Goal: Information Seeking & Learning: Learn about a topic

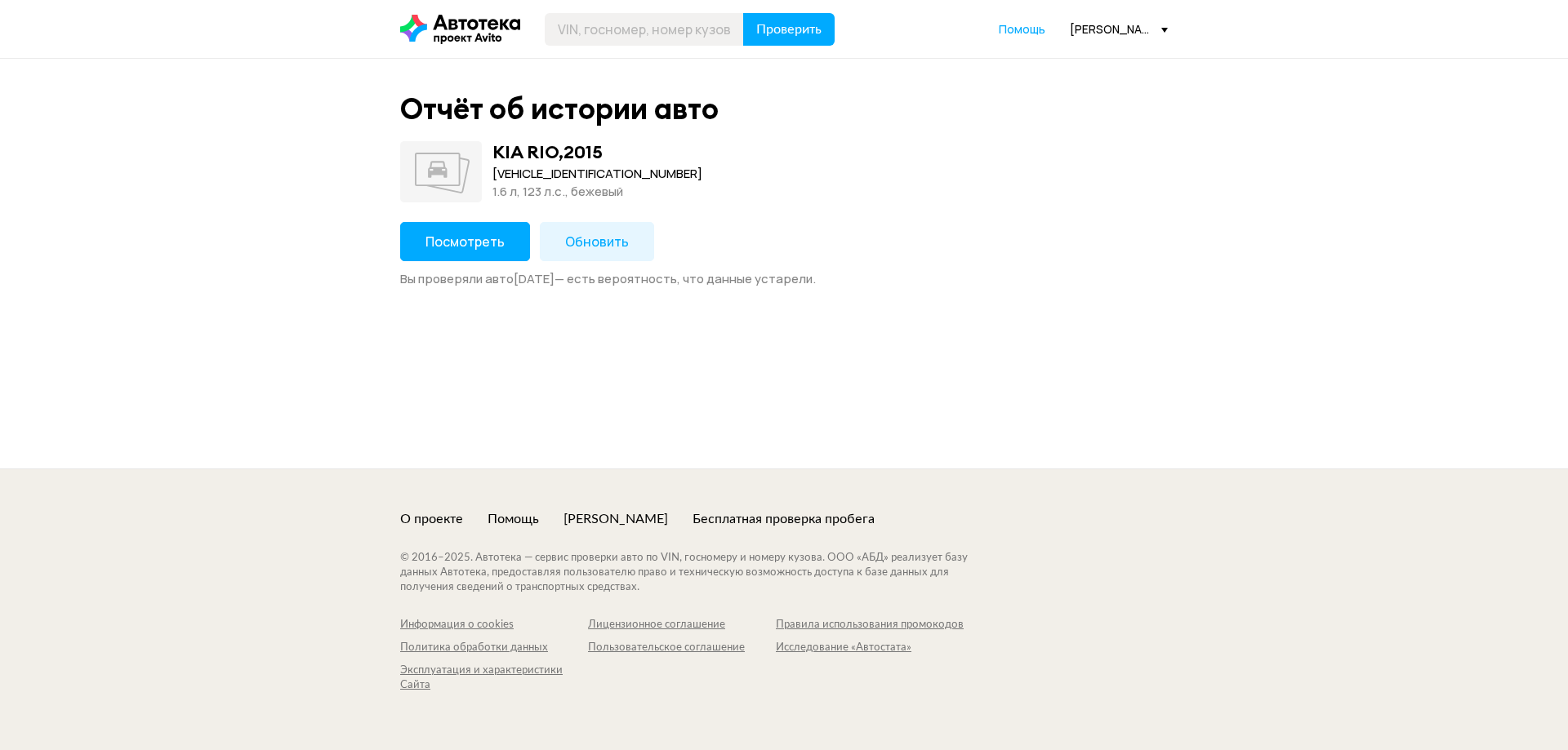
click at [473, 255] on button "Посмотреть" at bounding box center [465, 242] width 130 height 39
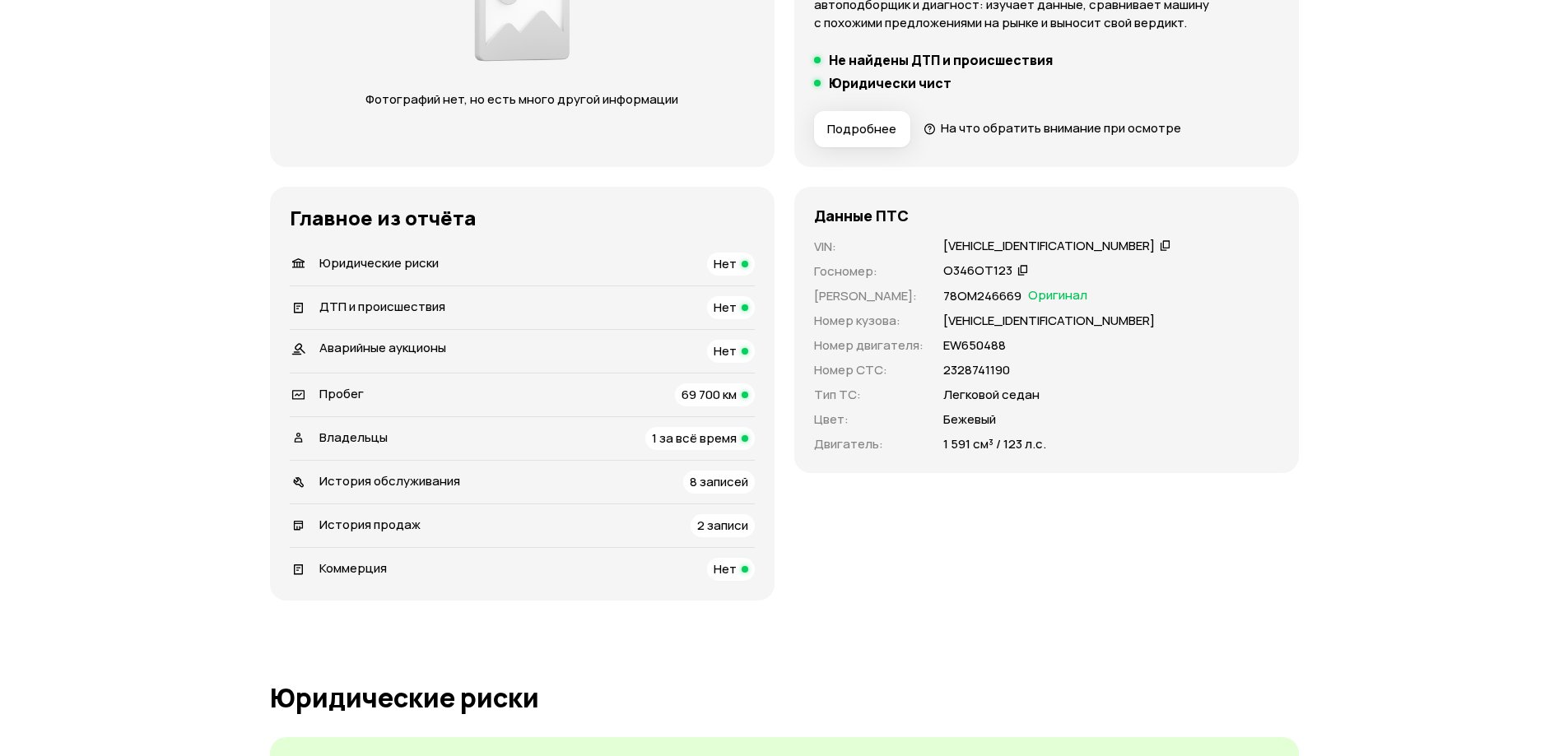
scroll to position [412, 0]
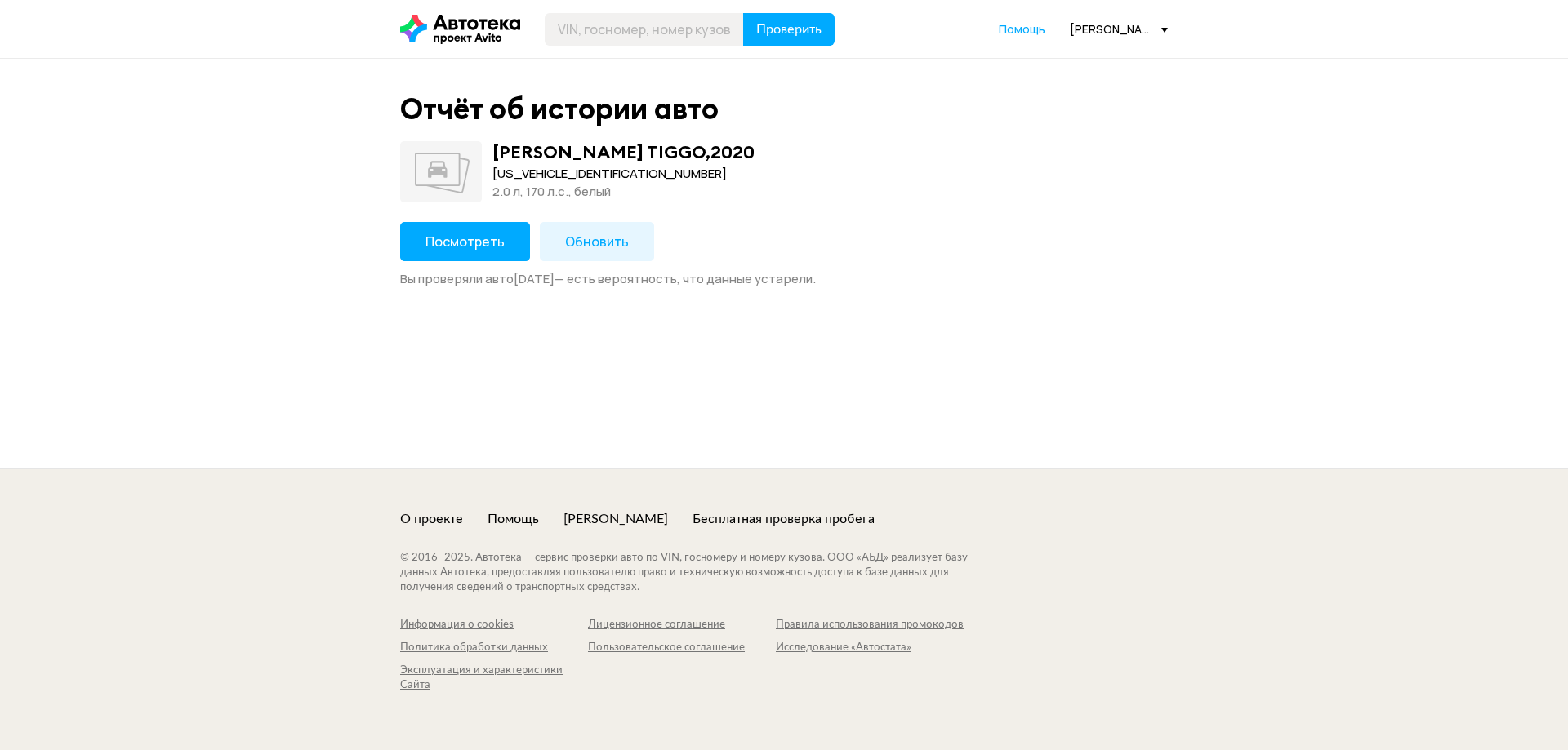
drag, startPoint x: 469, startPoint y: 283, endPoint x: 468, endPoint y: 251, distance: 32.0
click at [468, 283] on div "Вы проверяли авто [DATE] — есть вероятность, что данные устарели." at bounding box center [784, 279] width 768 height 16
click at [467, 250] on span "Посмотреть" at bounding box center [465, 242] width 79 height 18
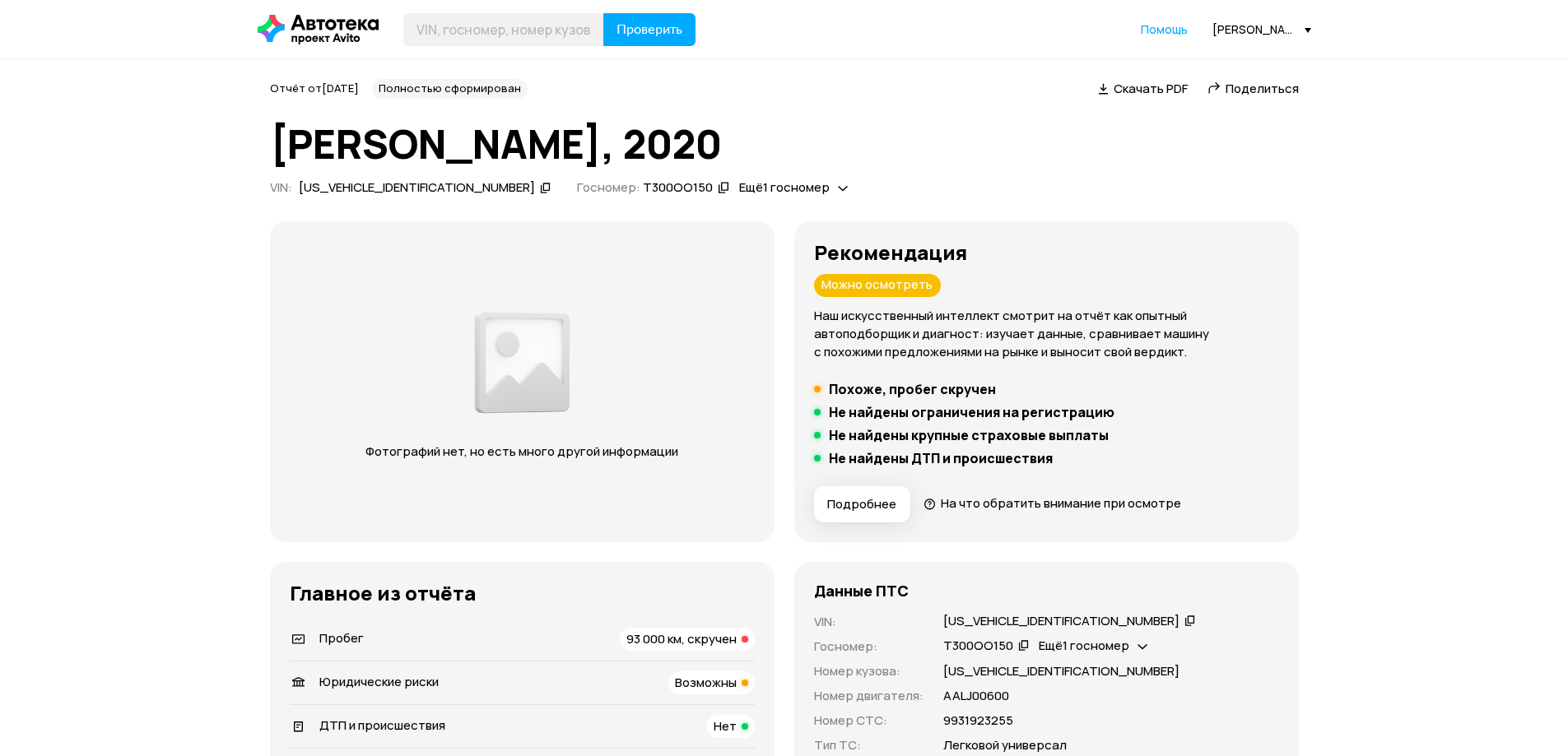
scroll to position [330, 0]
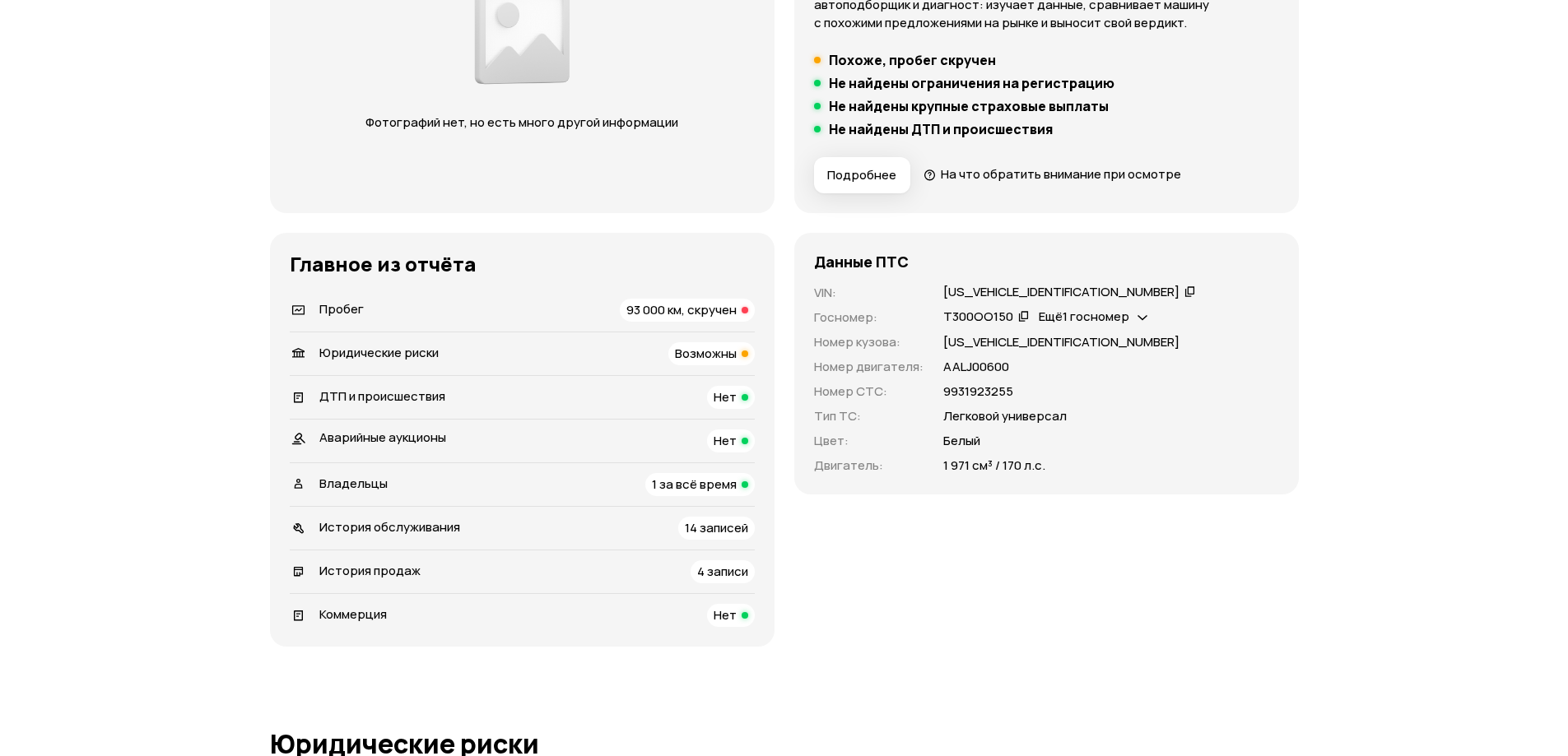
click at [358, 319] on div "Пробег" at bounding box center [342, 311] width 45 height 18
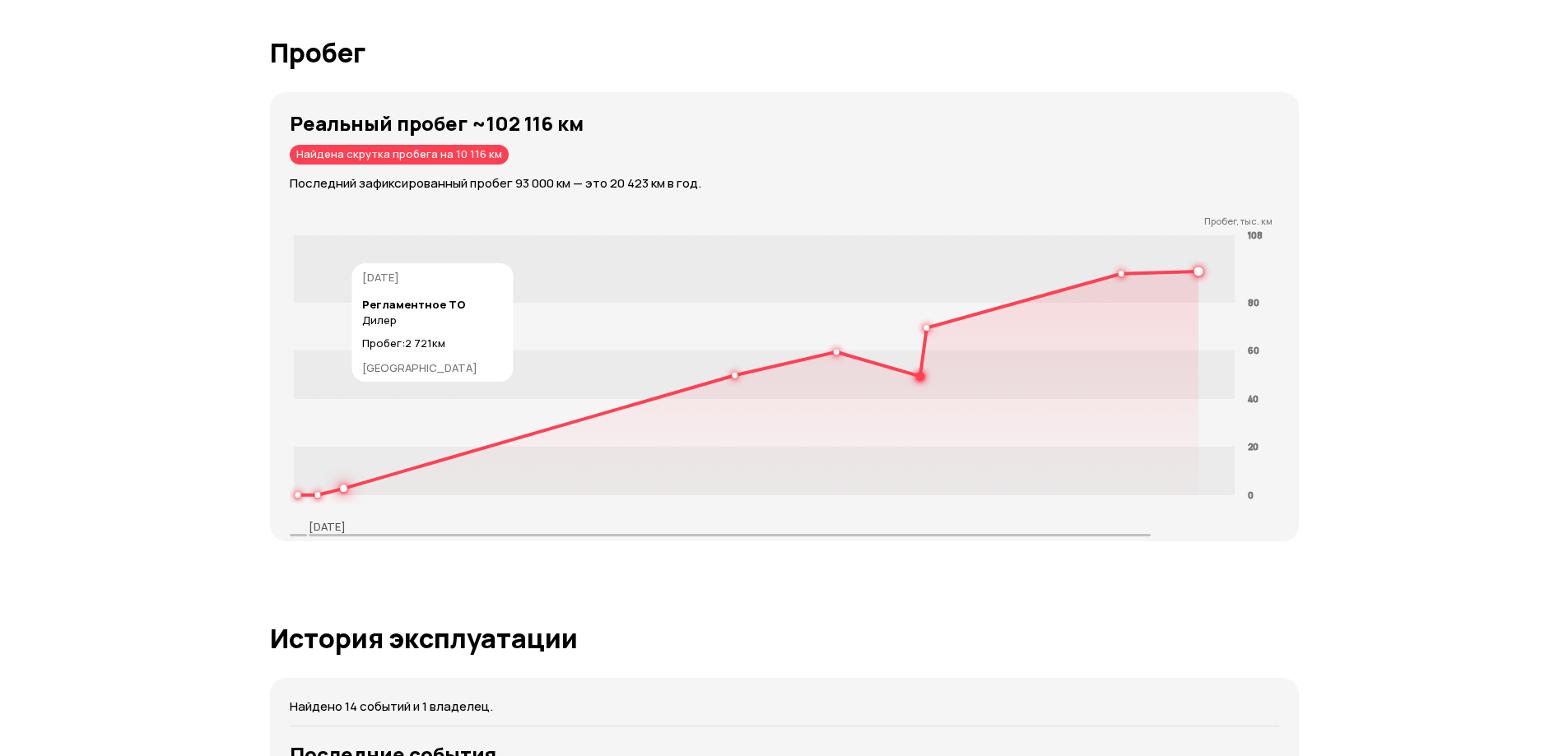
scroll to position [2392, 0]
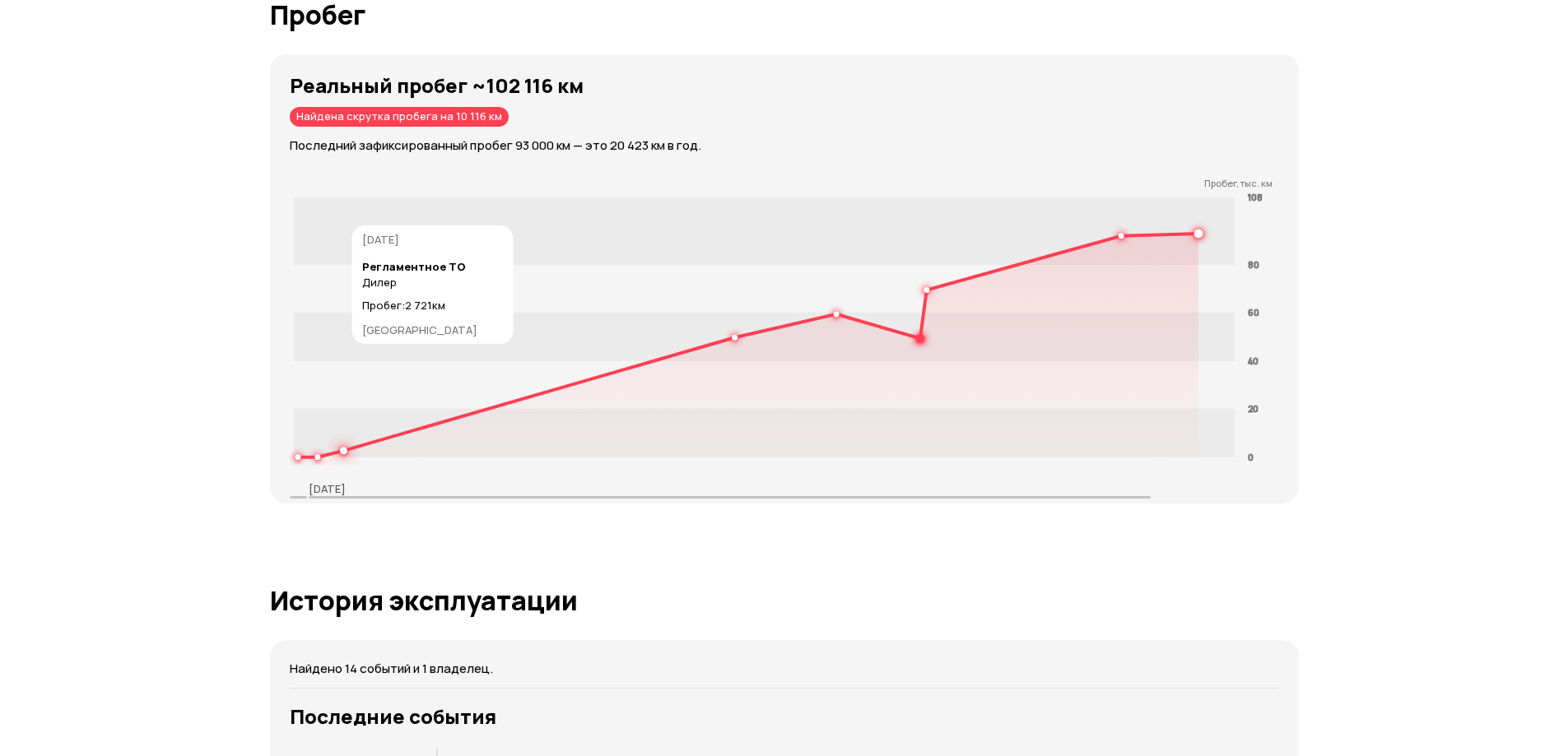
click at [544, 432] on icon at bounding box center [748, 345] width 901 height 224
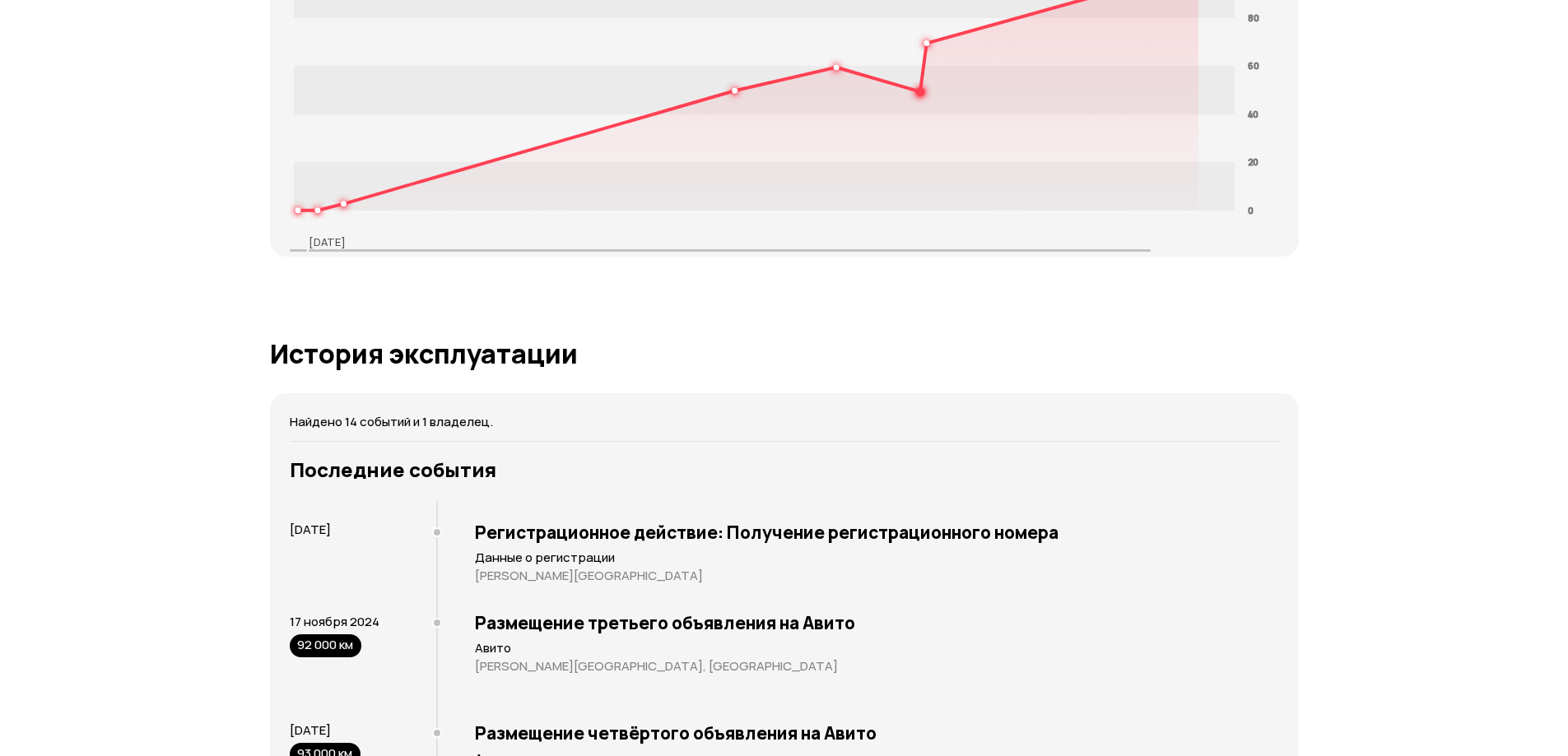
scroll to position [2474, 0]
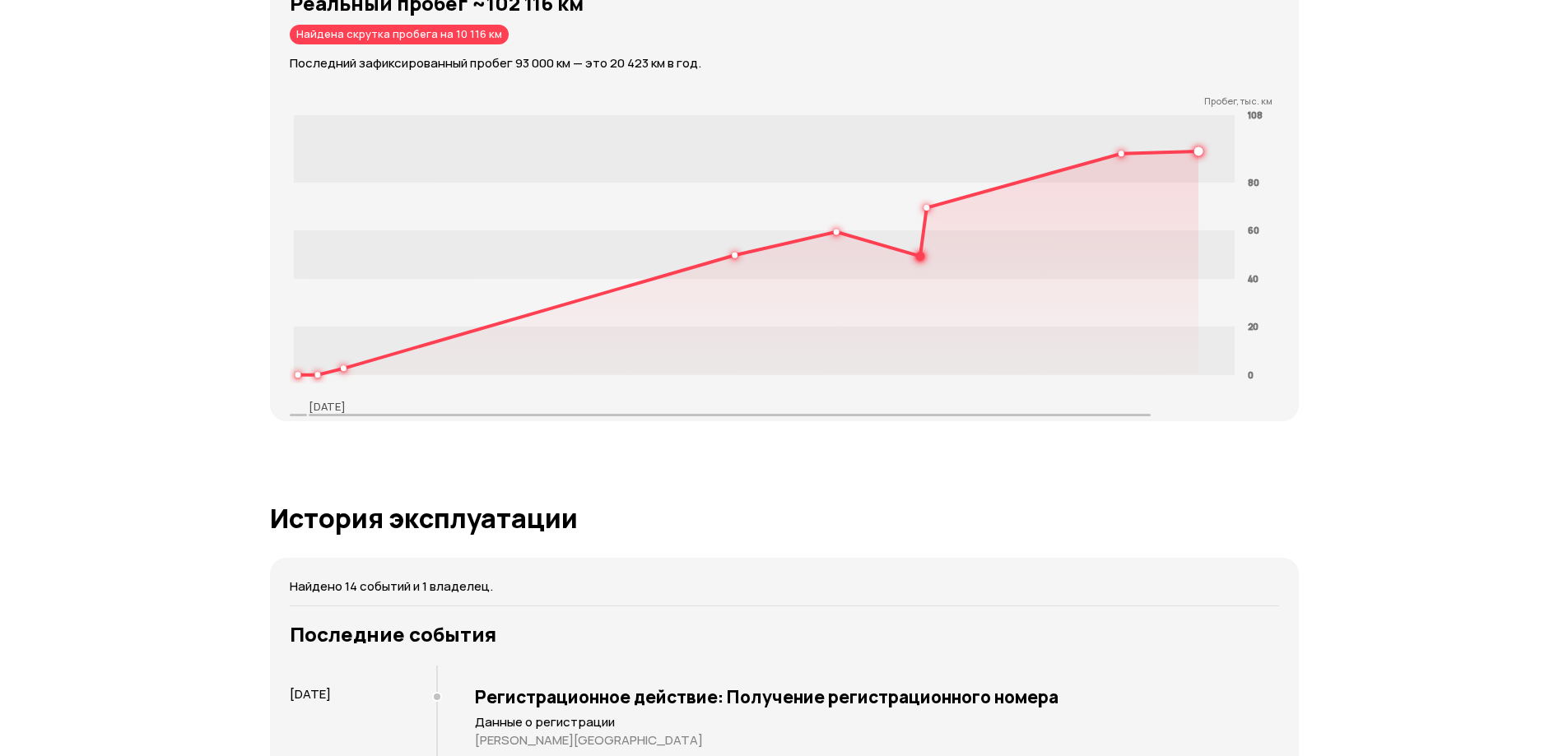
click at [1006, 309] on icon at bounding box center [748, 263] width 901 height 224
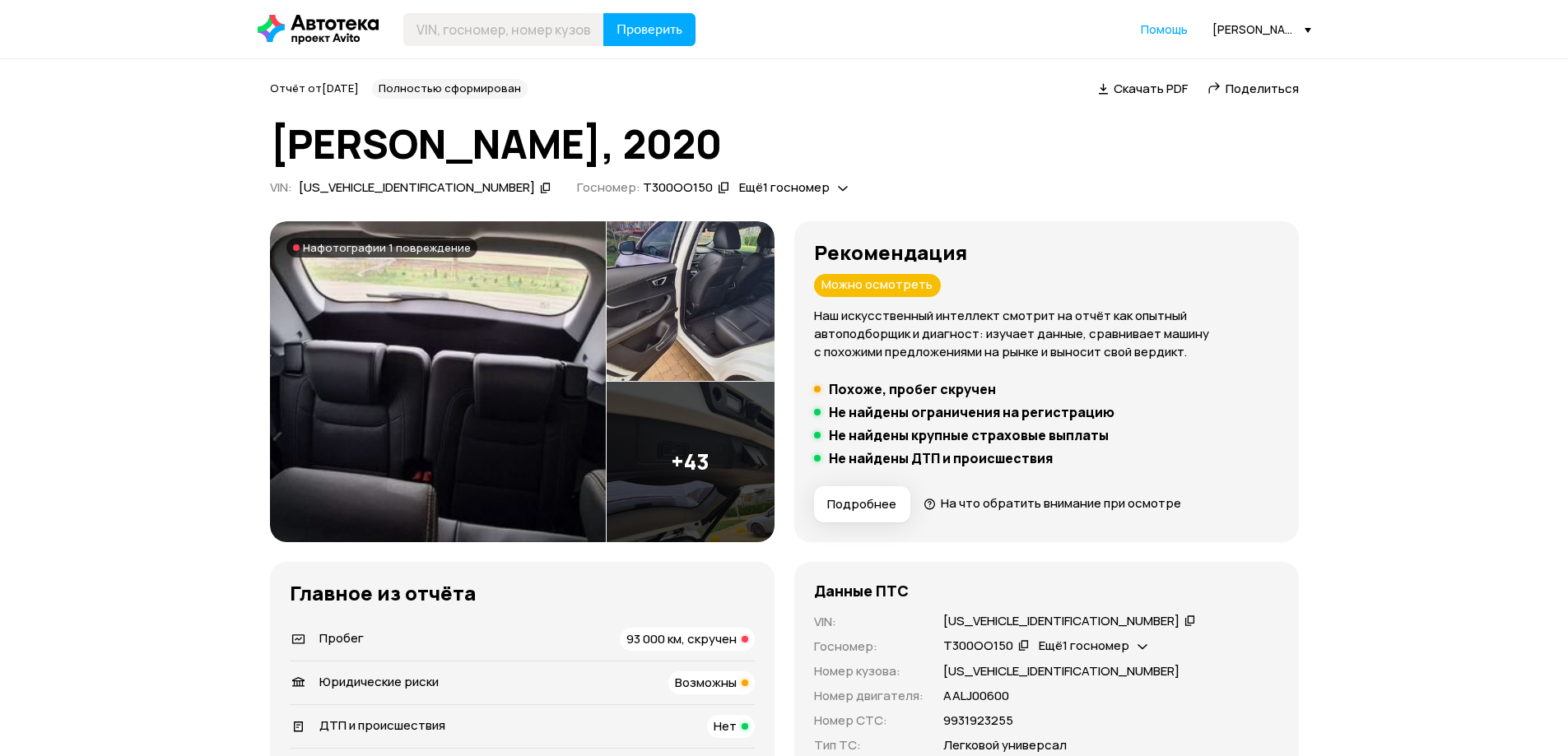
scroll to position [165, 0]
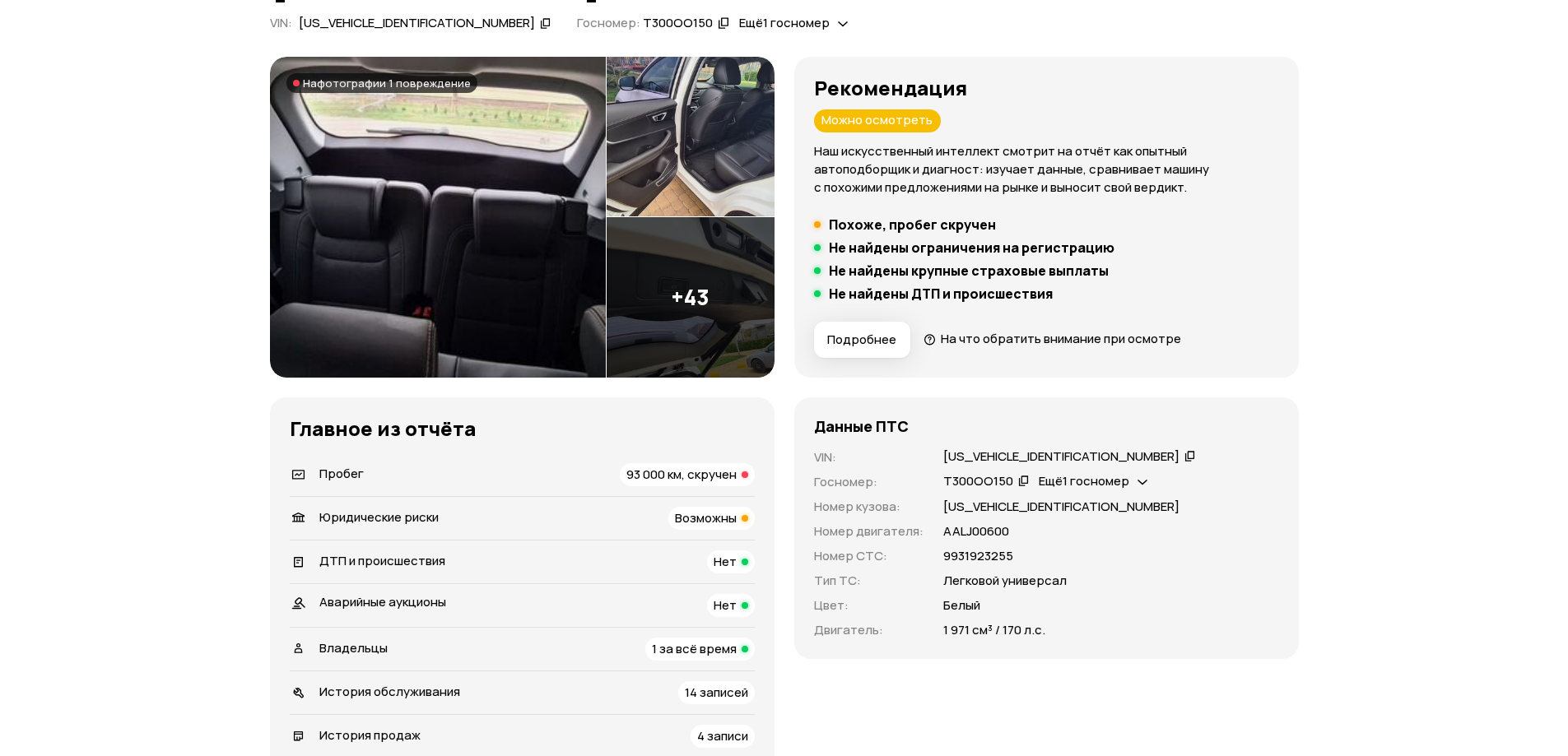
click at [687, 681] on div "14 записей" at bounding box center [716, 693] width 76 height 23
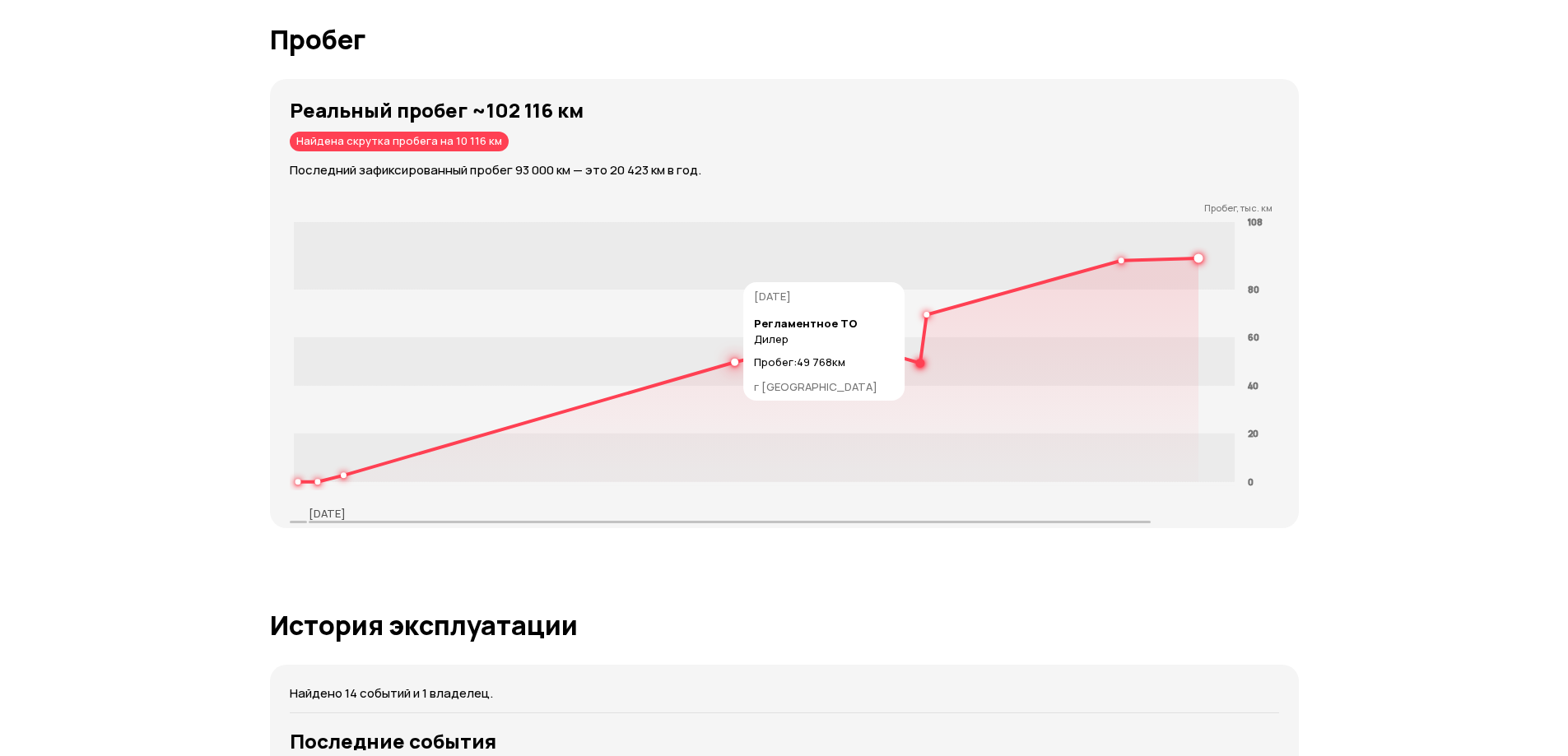
scroll to position [2978, 0]
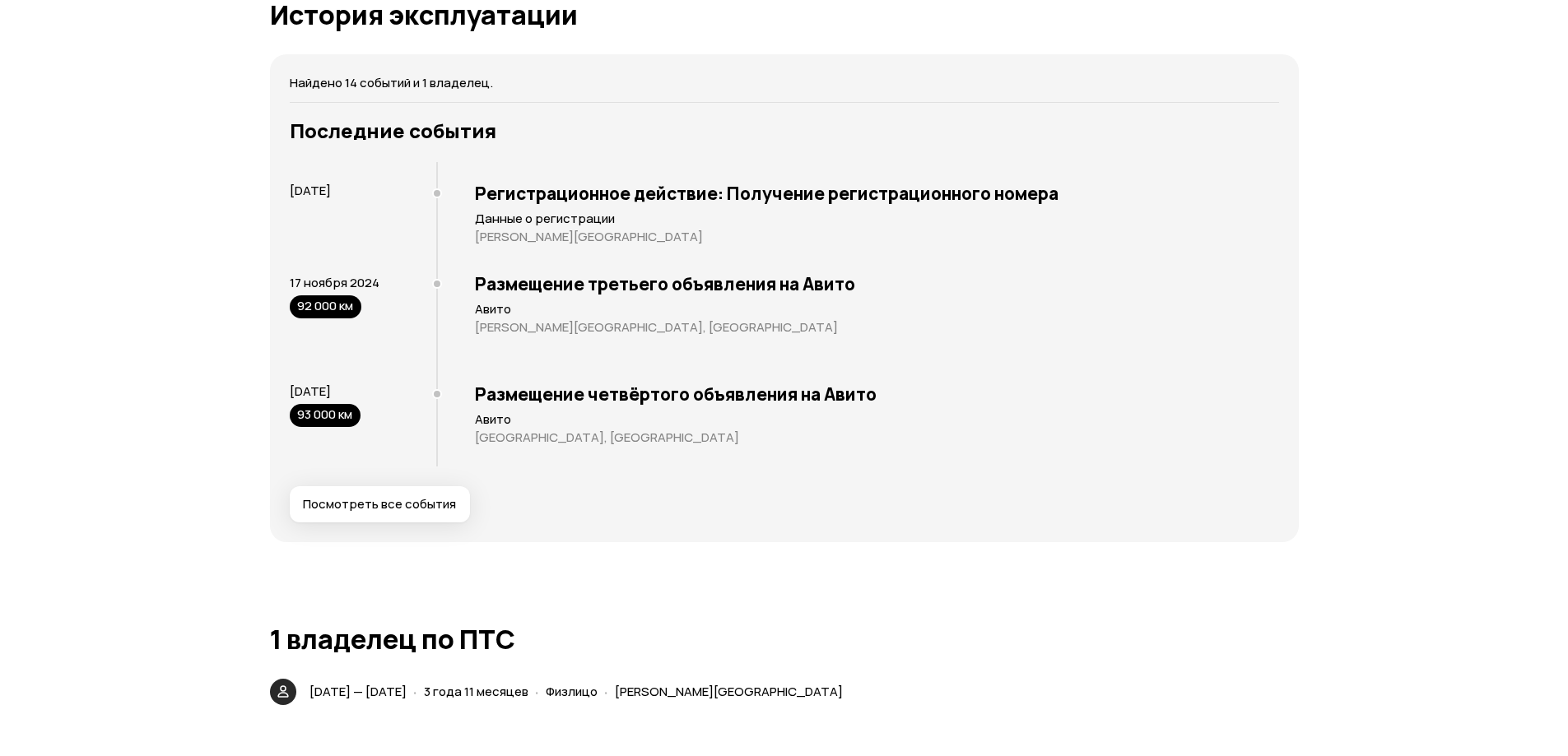
click at [588, 594] on div "Юридические риски Судя по нашим данным, этот автомобиль поставят на учёт в ГИБД…" at bounding box center [784, 422] width 1029 height 4685
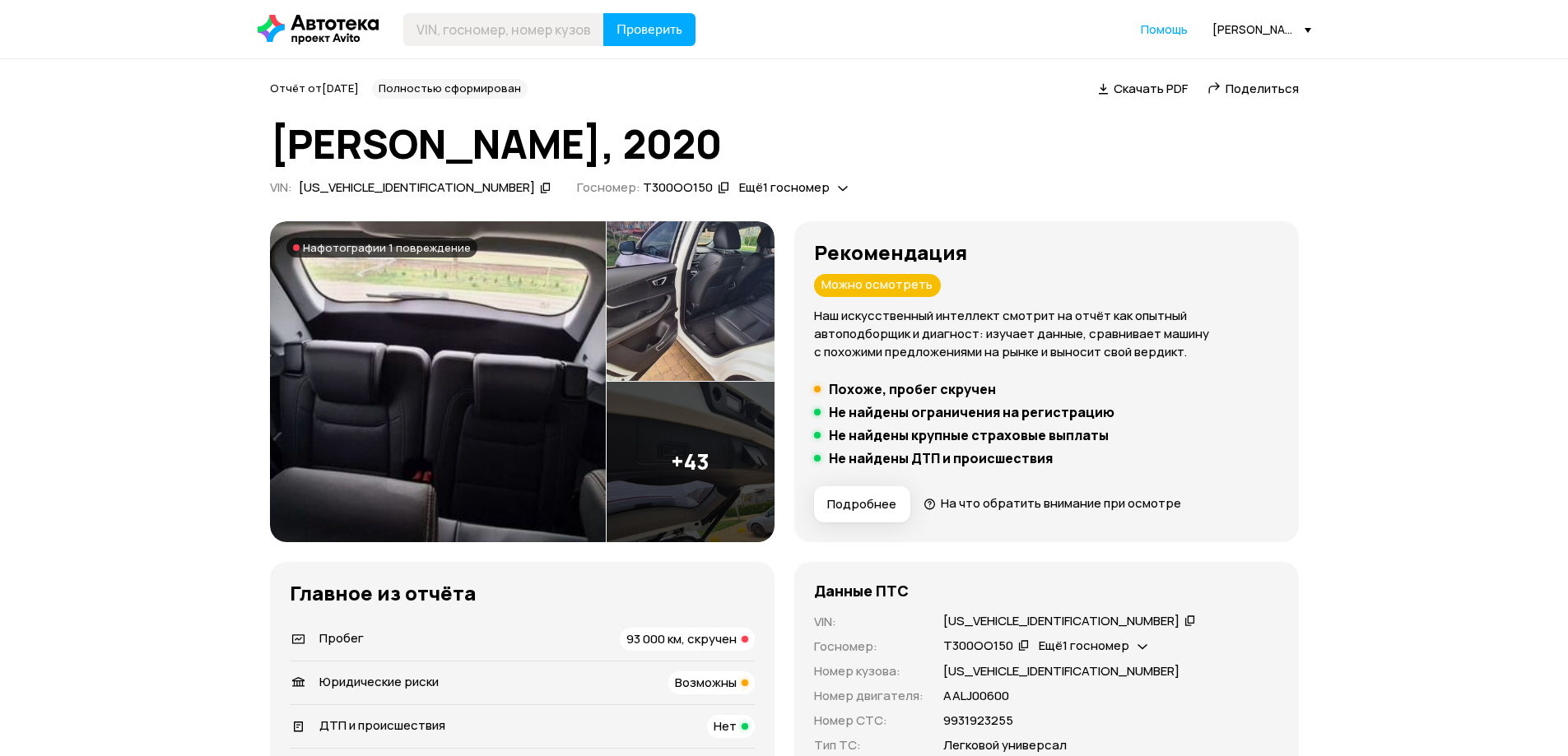
scroll to position [82, 0]
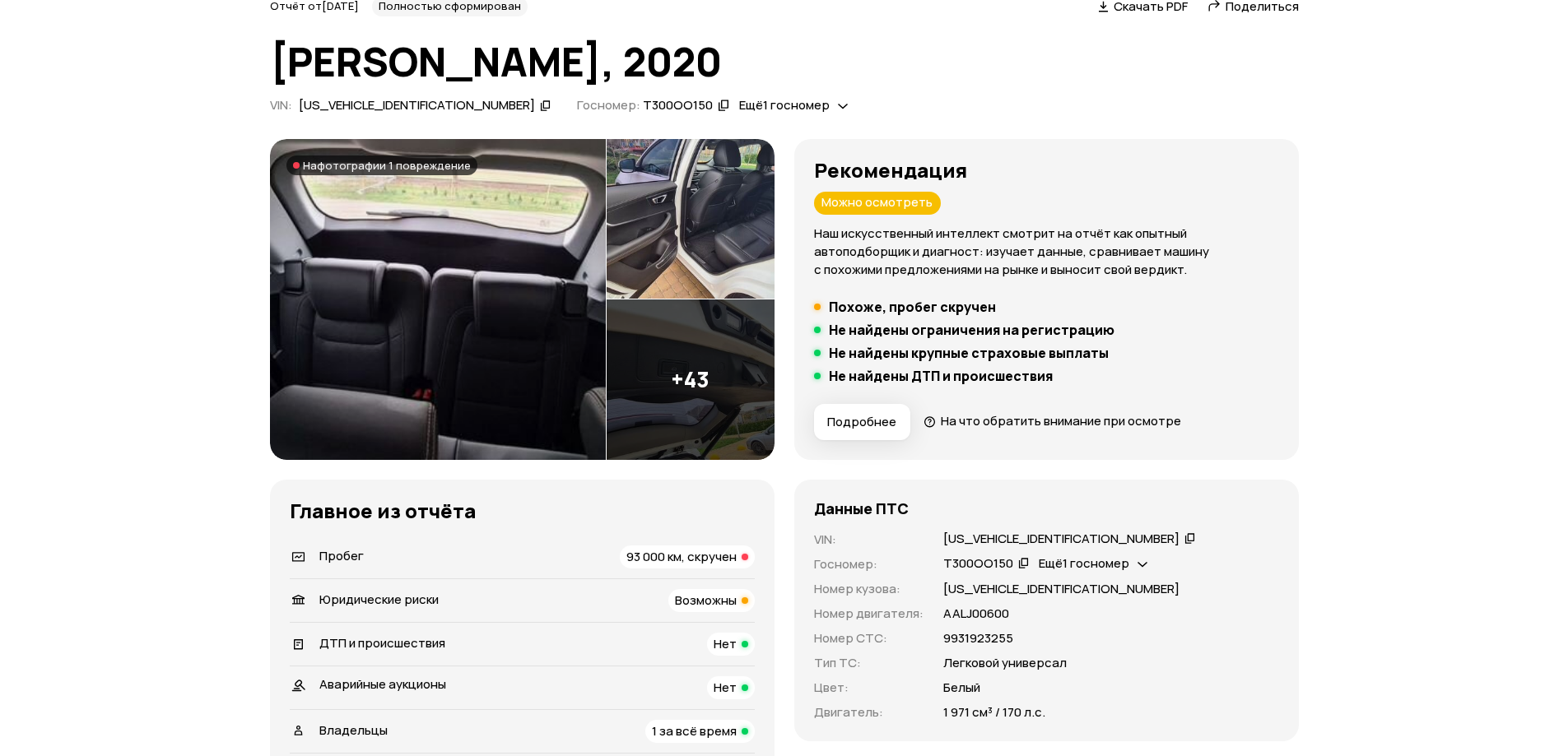
click at [687, 599] on span "Возможны" at bounding box center [706, 600] width 62 height 17
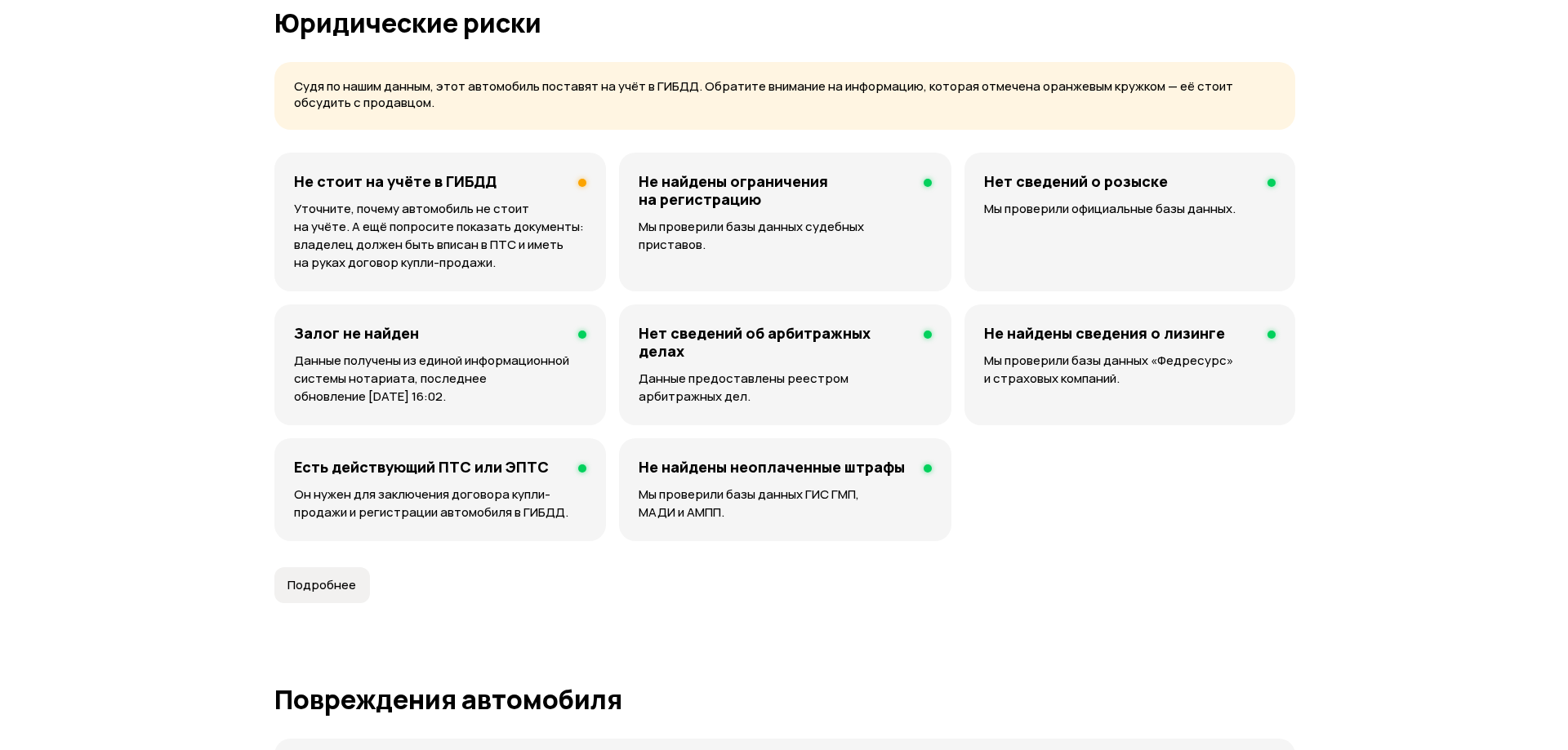
scroll to position [1050, 0]
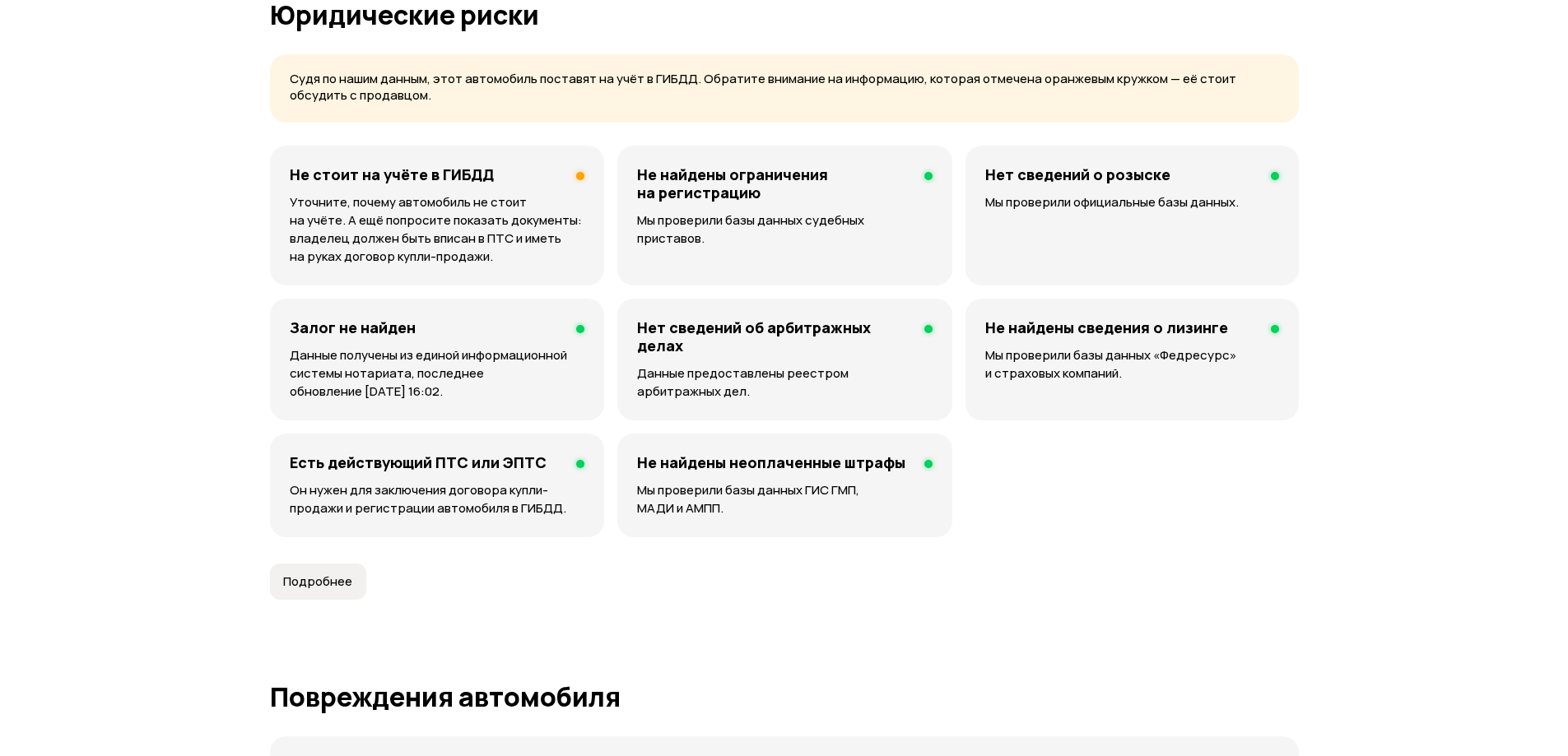
click at [545, 222] on p "Уточните, почему автомобиль не стоит на учёте. А ещё попросите показать докумен…" at bounding box center [437, 229] width 296 height 72
